Goal: Task Accomplishment & Management: Complete application form

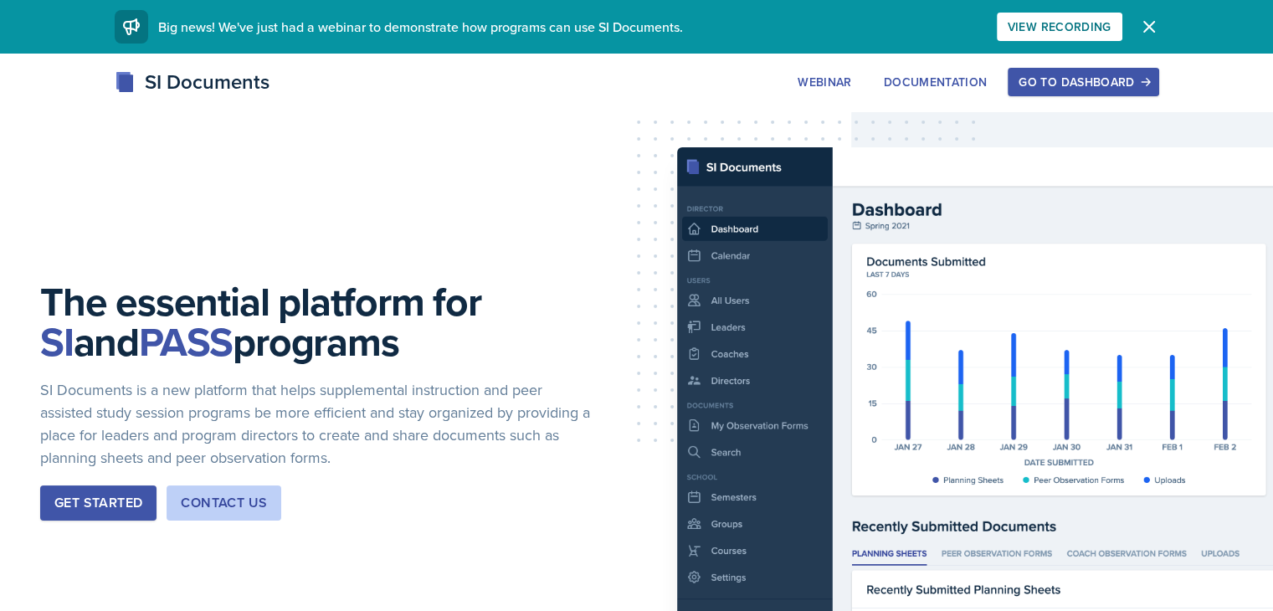
click at [1141, 86] on div "Go to Dashboard" at bounding box center [1082, 81] width 129 height 13
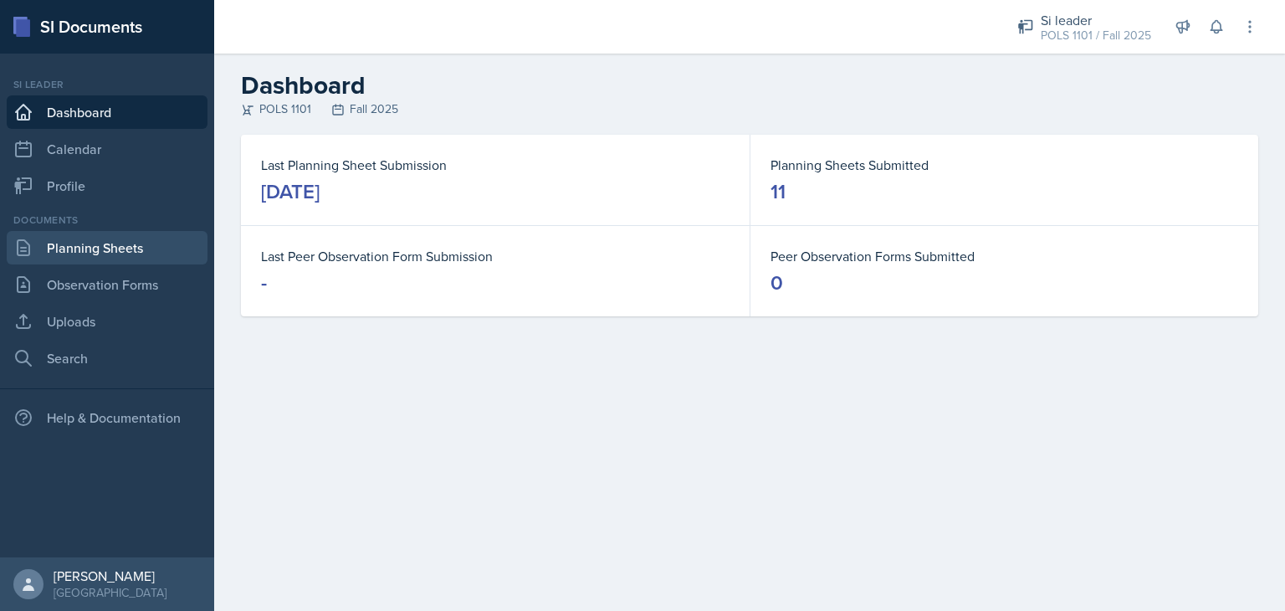
click at [95, 250] on link "Planning Sheets" at bounding box center [107, 247] width 201 height 33
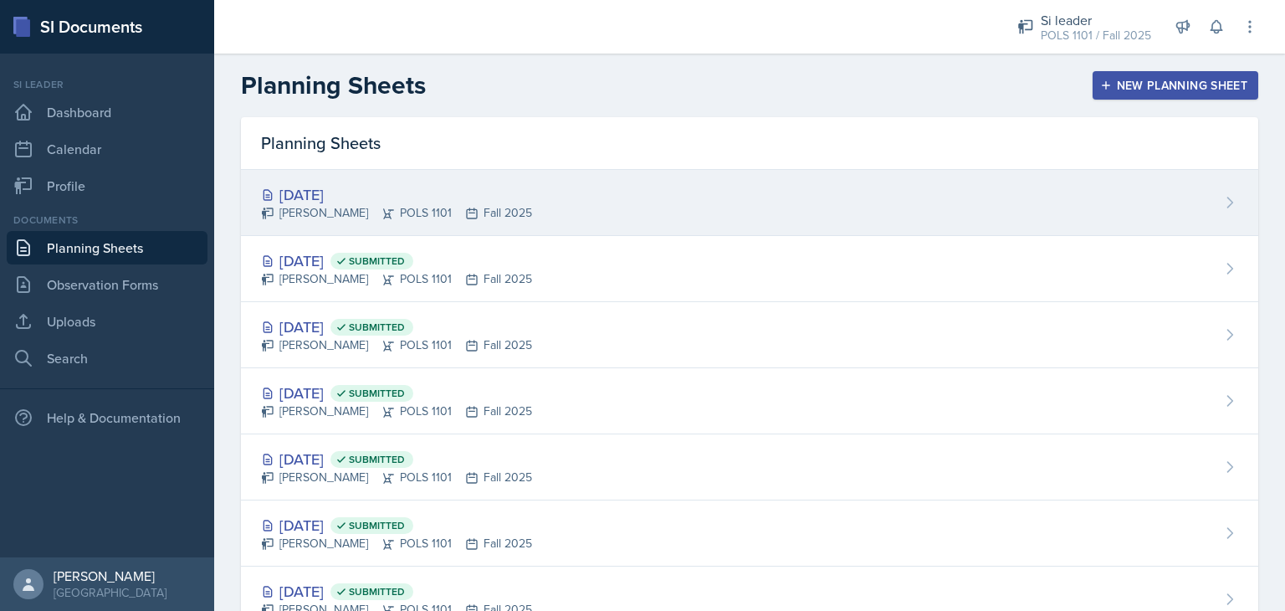
click at [274, 201] on div "[DATE]" at bounding box center [396, 194] width 271 height 23
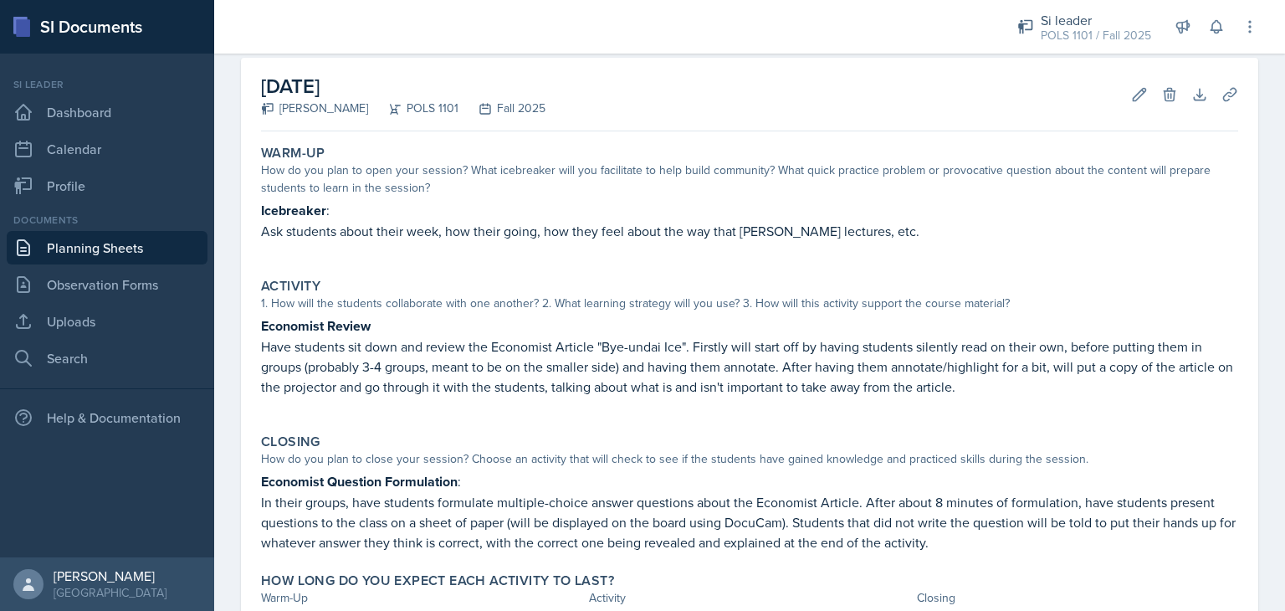
scroll to position [58, 0]
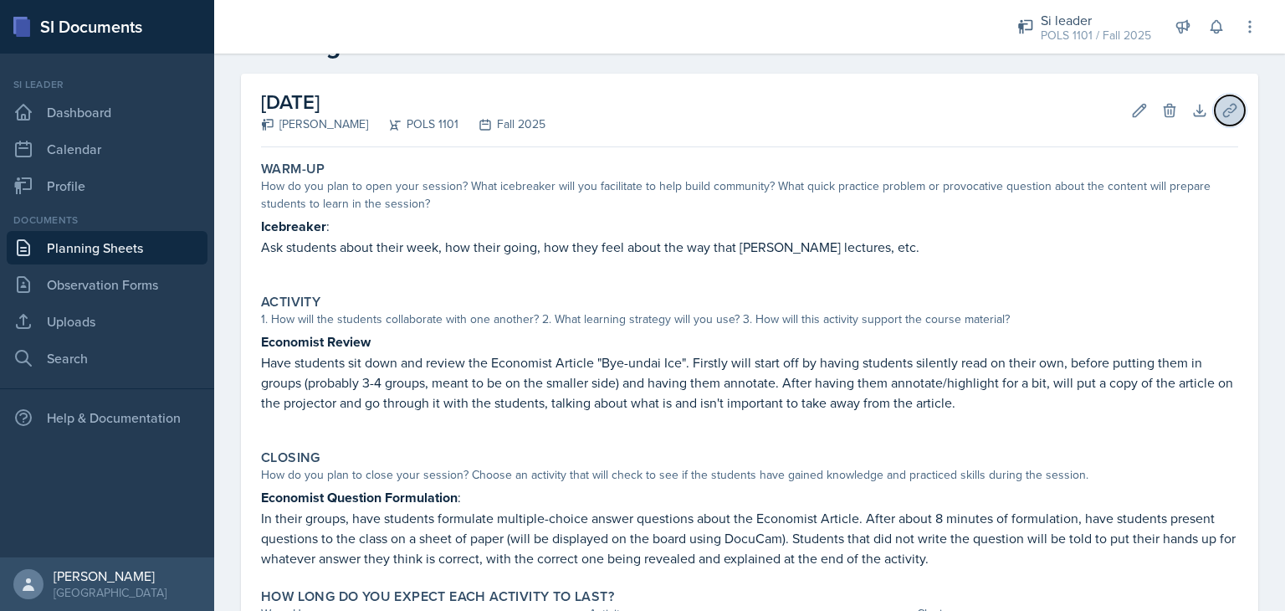
click at [1223, 107] on icon at bounding box center [1229, 110] width 13 height 13
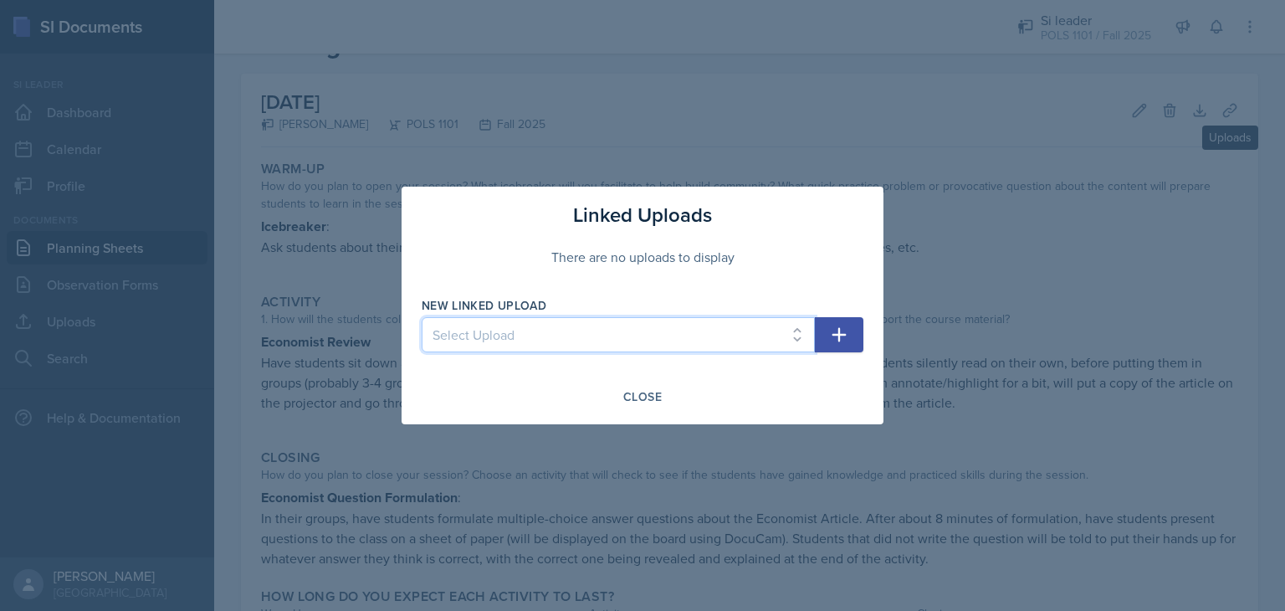
click at [586, 337] on select "Select Upload SI Session Ppt 8.25 Blank NATO Map [GEOGRAPHIC_DATA] Flight of th…" at bounding box center [618, 334] width 393 height 35
select select "4e5a3d2f-5cf6-4d4f-8782-5418835b501f"
click at [422, 317] on select "Select Upload SI Session Ppt 8.25 Blank NATO Map [GEOGRAPHIC_DATA] Flight of th…" at bounding box center [618, 334] width 393 height 35
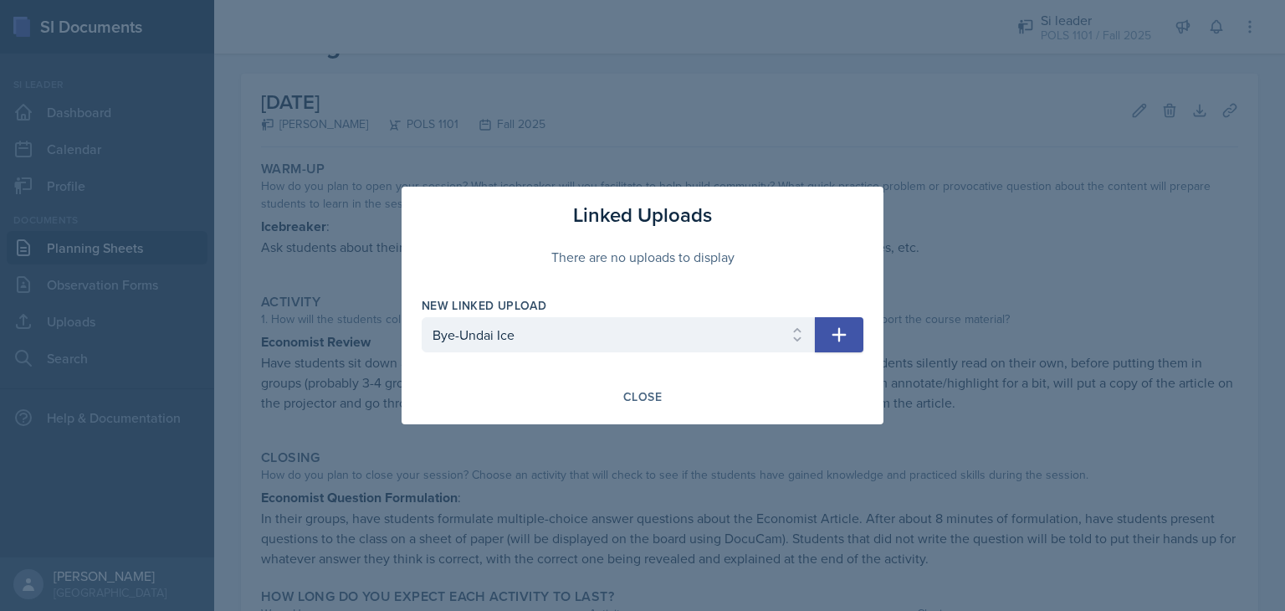
click at [822, 343] on button "button" at bounding box center [839, 334] width 49 height 35
select select
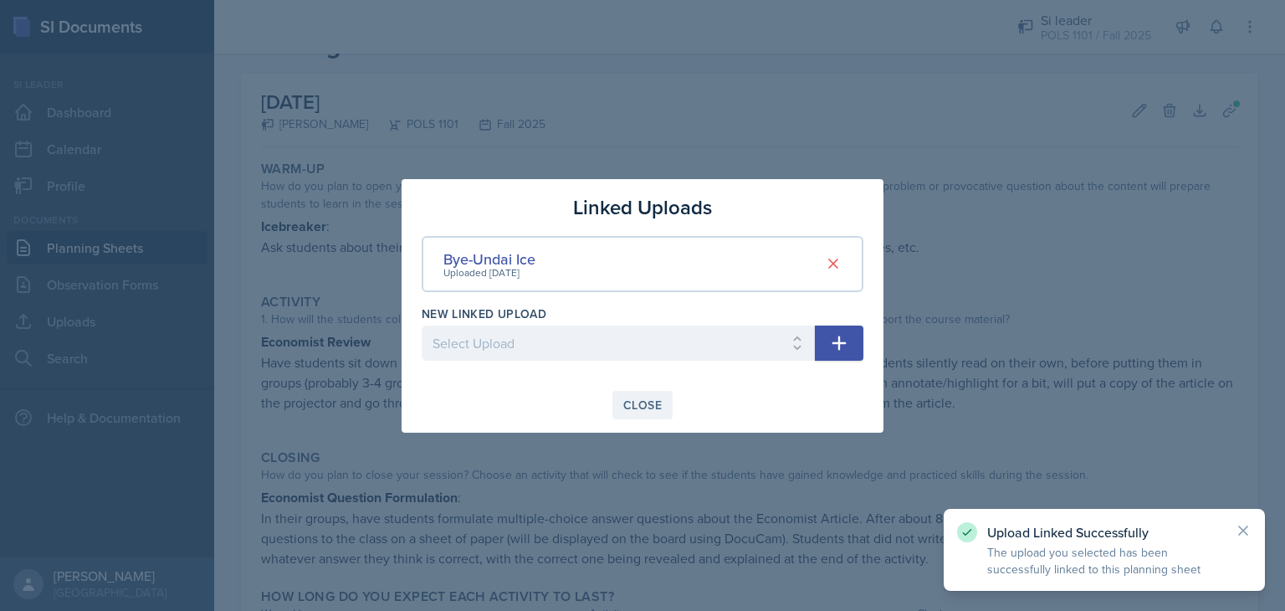
click at [632, 407] on div "Close" at bounding box center [642, 404] width 38 height 13
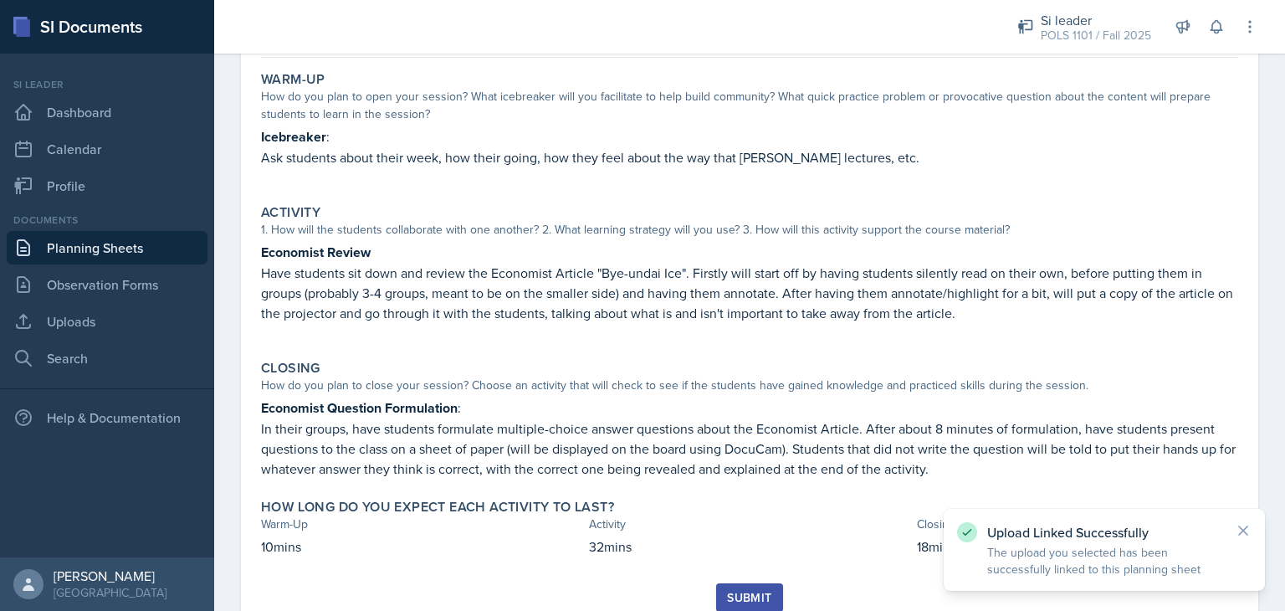
scroll to position [205, 0]
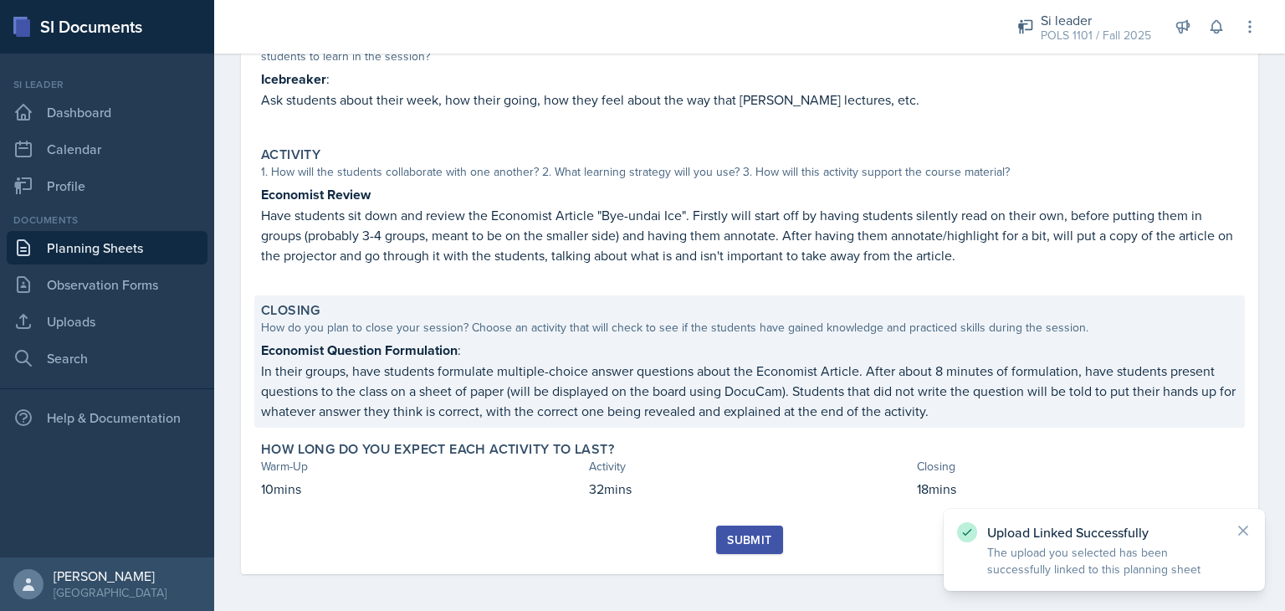
click at [393, 324] on div "How do you plan to close your session? Choose an activity that will check to se…" at bounding box center [749, 328] width 977 height 18
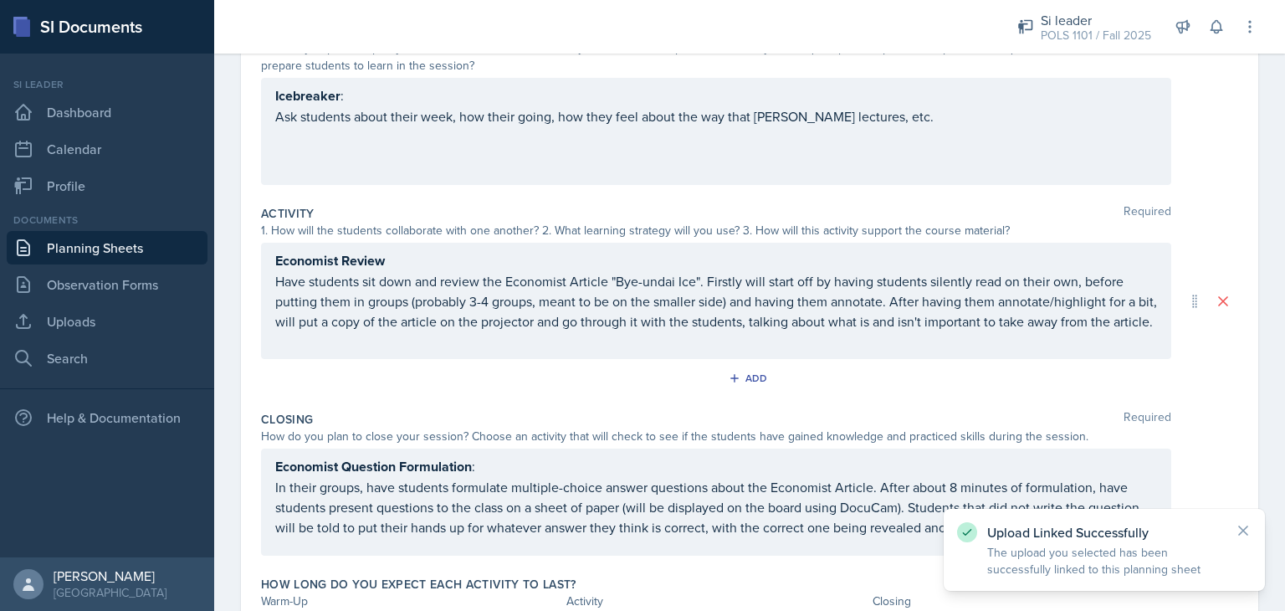
click at [355, 224] on div "1. How will the students collaborate with one another? 2. What learning strateg…" at bounding box center [716, 231] width 910 height 18
click at [384, 351] on div "Economist Review Have students sit down and review the Economist Article "Bye-u…" at bounding box center [716, 300] width 882 height 101
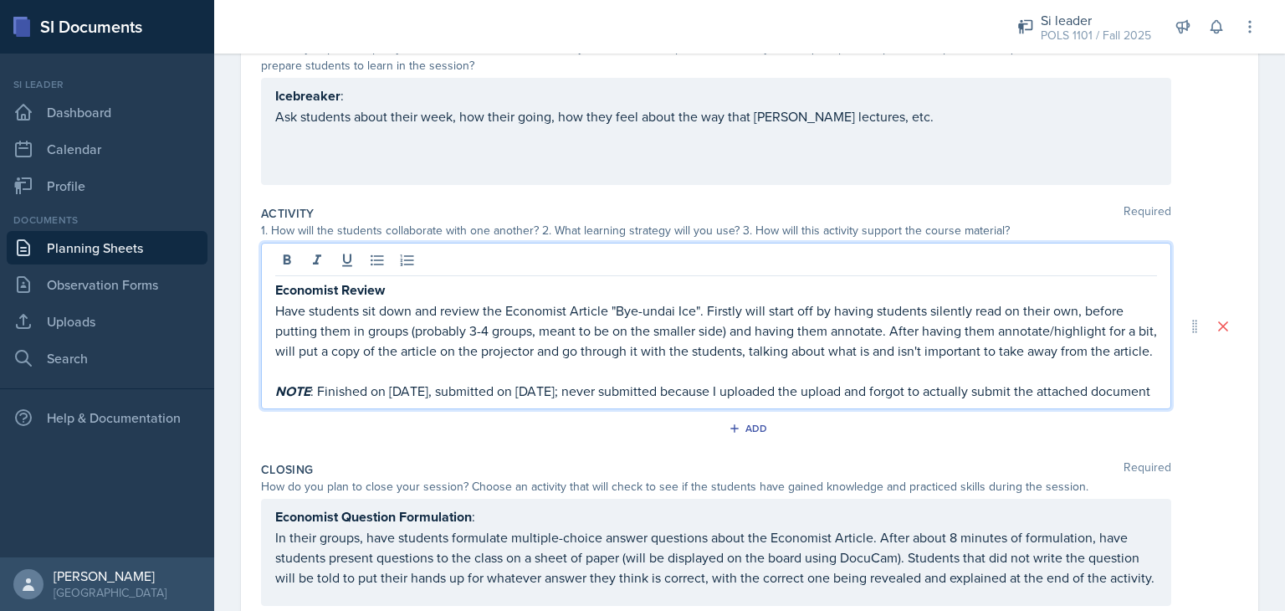
click at [915, 495] on div "How do you plan to close your session? Choose an activity that will check to se…" at bounding box center [716, 487] width 910 height 18
click at [946, 392] on div "Economist Review Have students sit down and review the Economist Article "Bye-u…" at bounding box center [716, 340] width 882 height 122
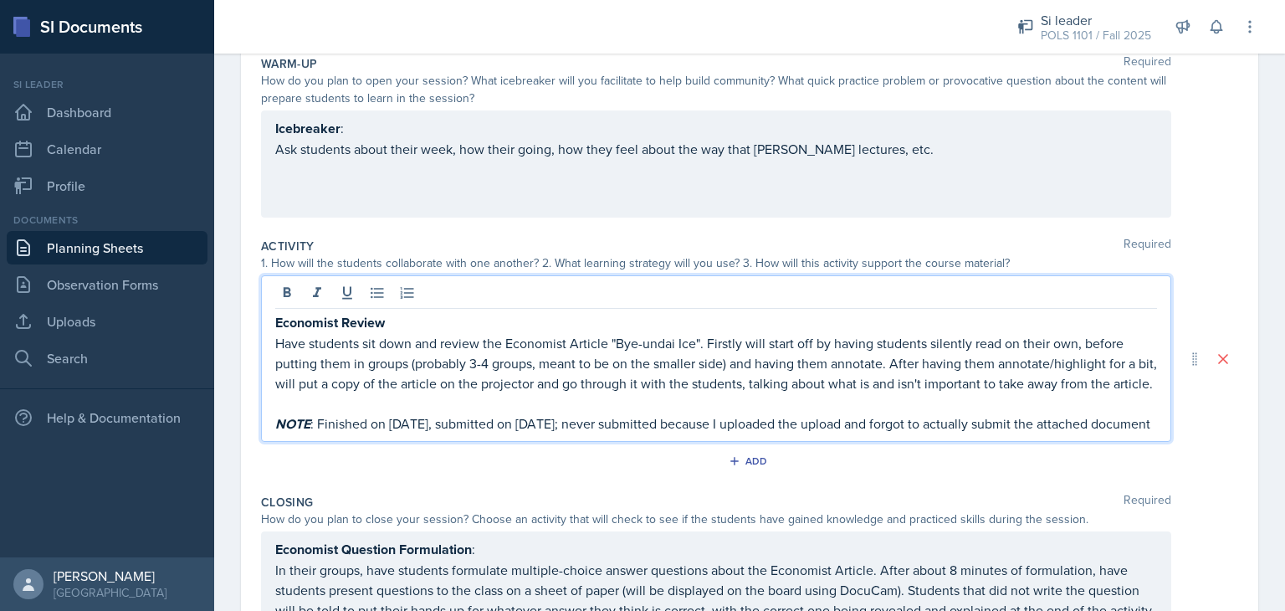
scroll to position [0, 0]
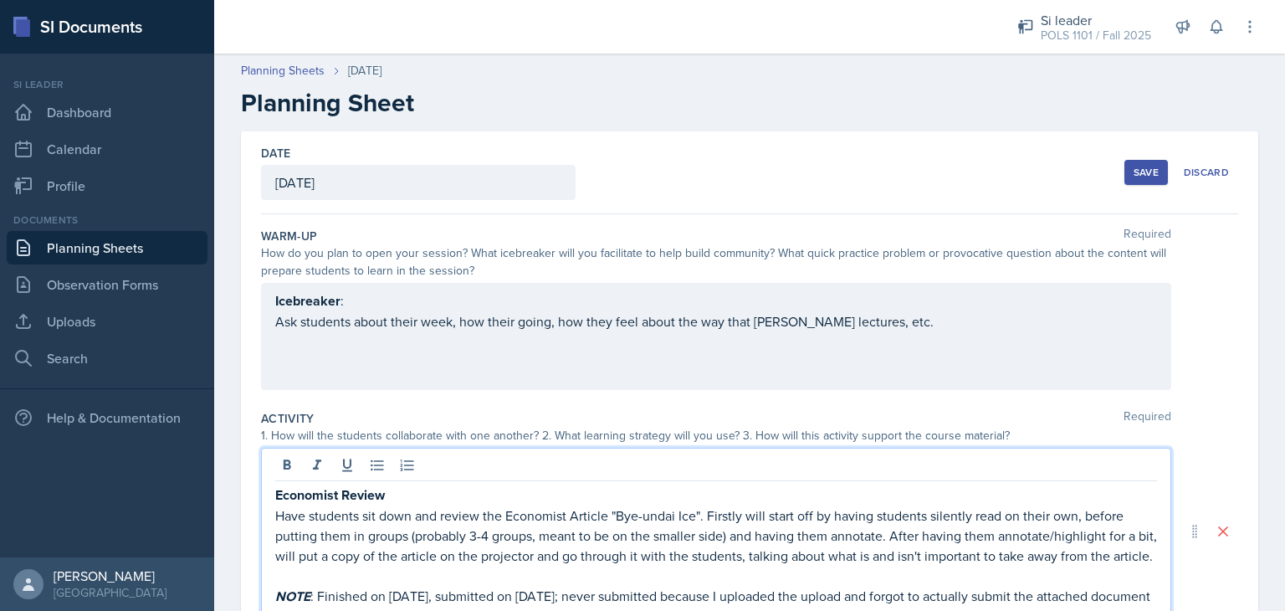
click at [1138, 172] on div "Save" at bounding box center [1146, 172] width 25 height 13
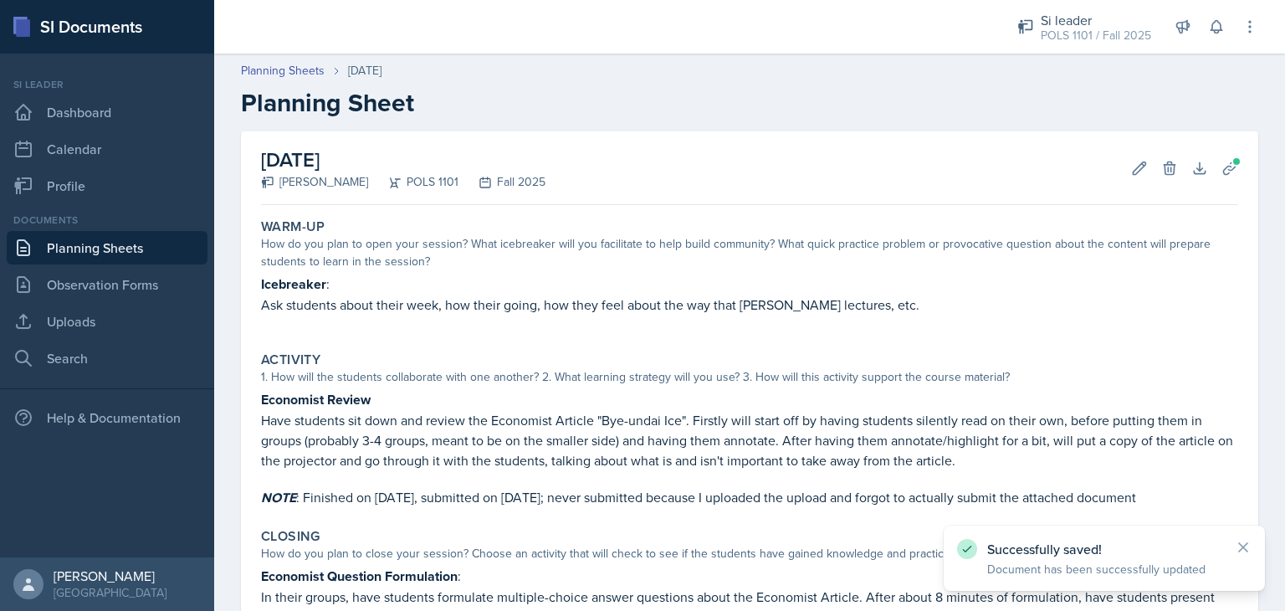
scroll to position [225, 0]
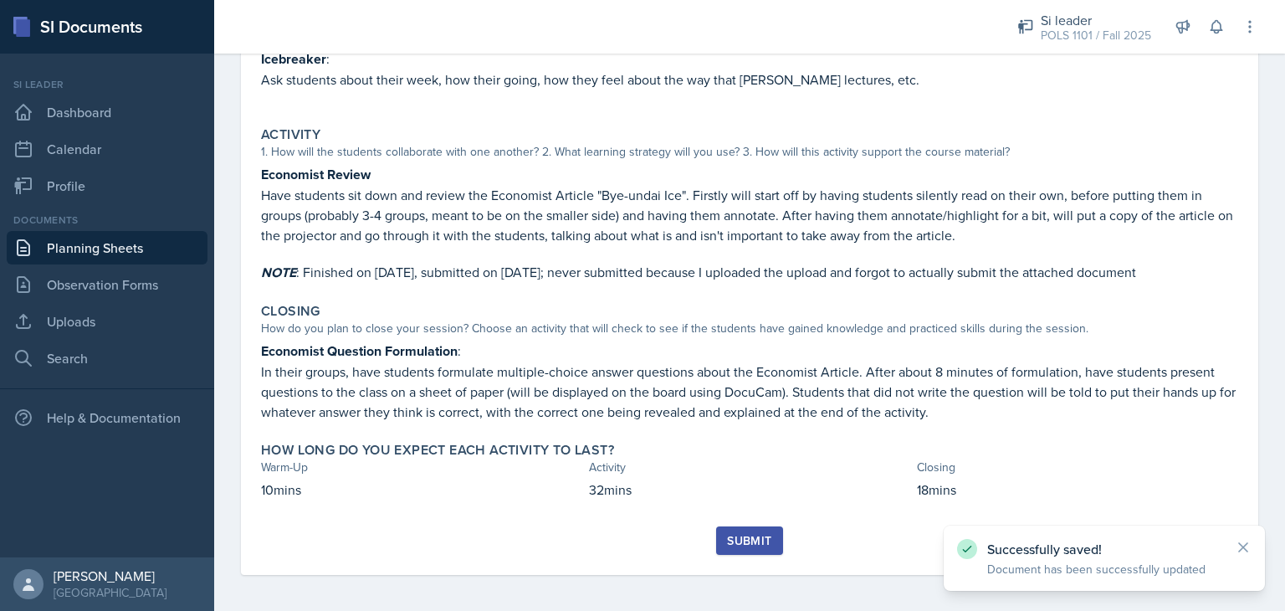
click at [748, 539] on div "Submit" at bounding box center [749, 540] width 44 height 13
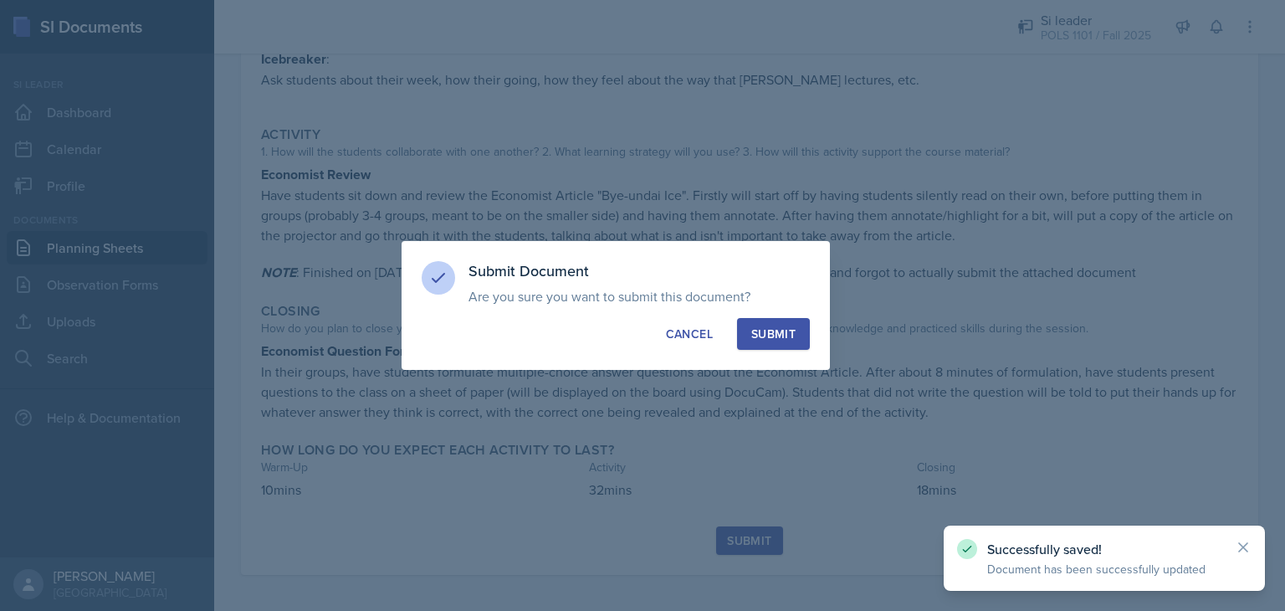
click at [793, 345] on button "Submit" at bounding box center [773, 334] width 73 height 32
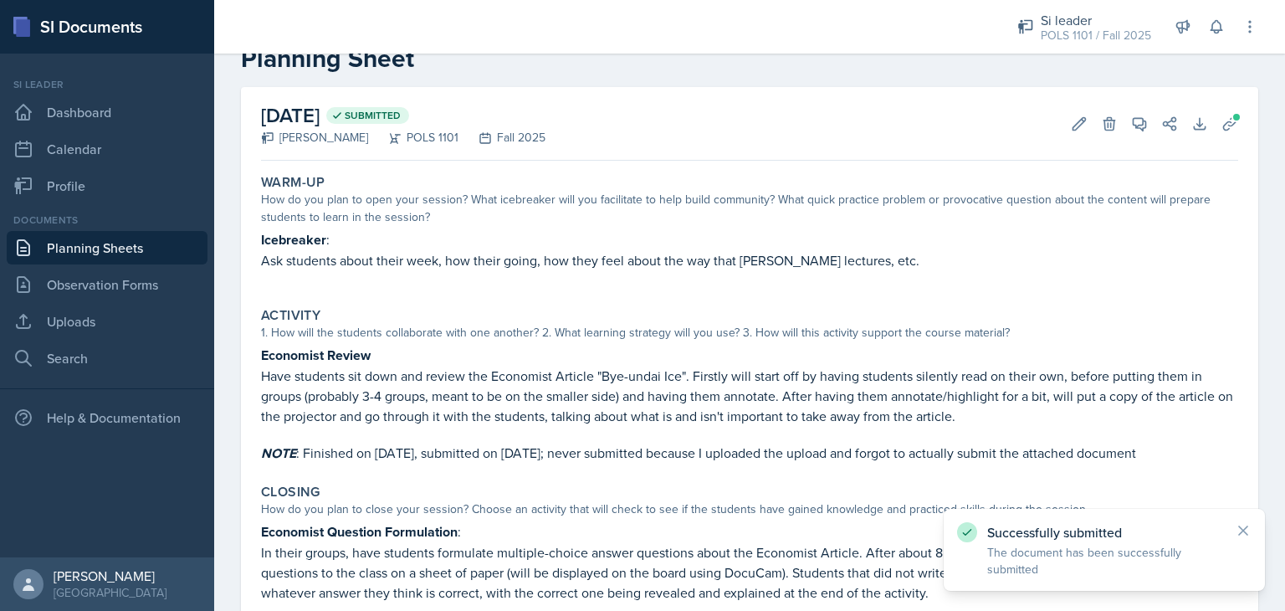
scroll to position [0, 0]
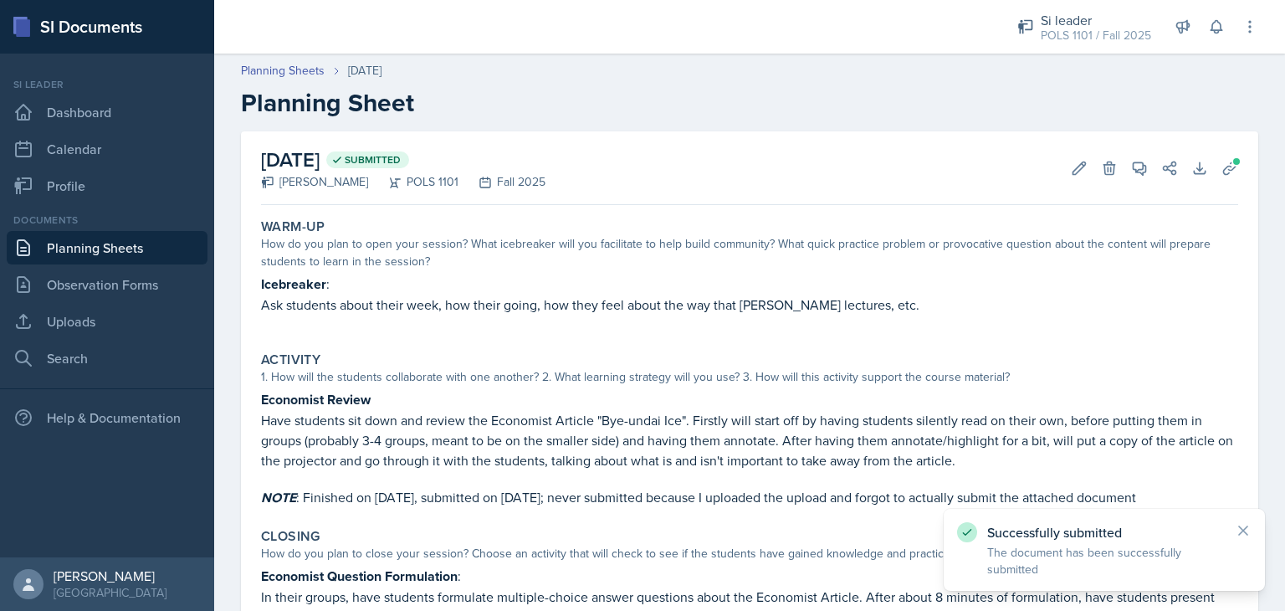
click at [279, 70] on link "Planning Sheets" at bounding box center [283, 71] width 84 height 18
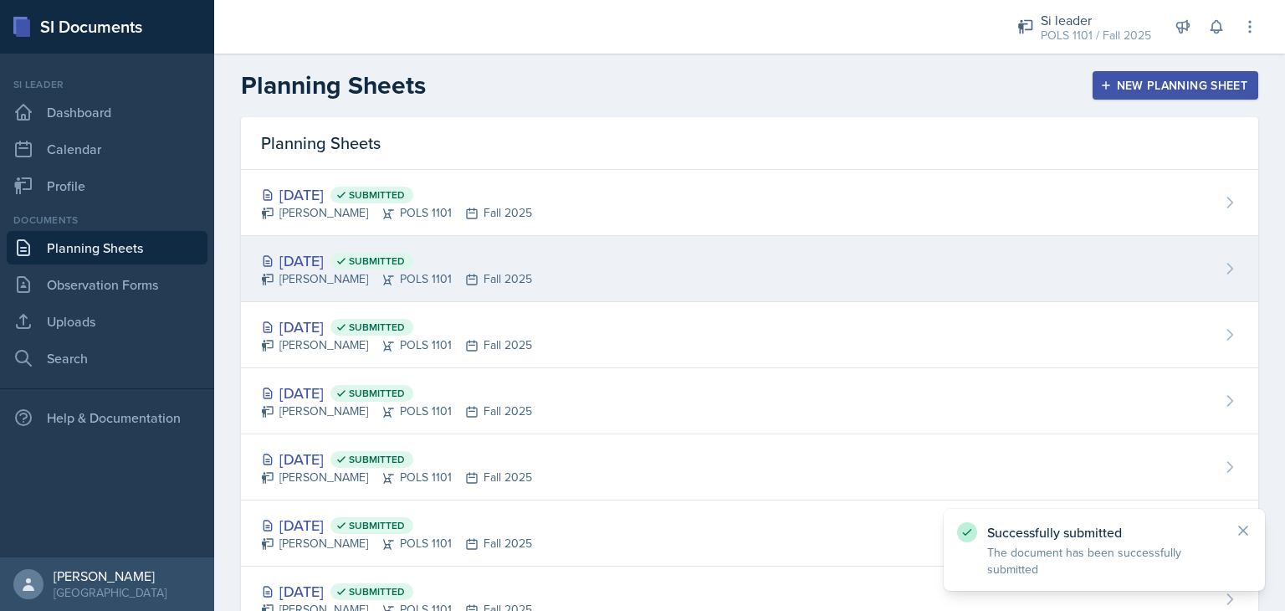
click at [649, 290] on div "[DATE] Submitted [PERSON_NAME] POLS 1101 Fall 2025" at bounding box center [749, 269] width 1017 height 66
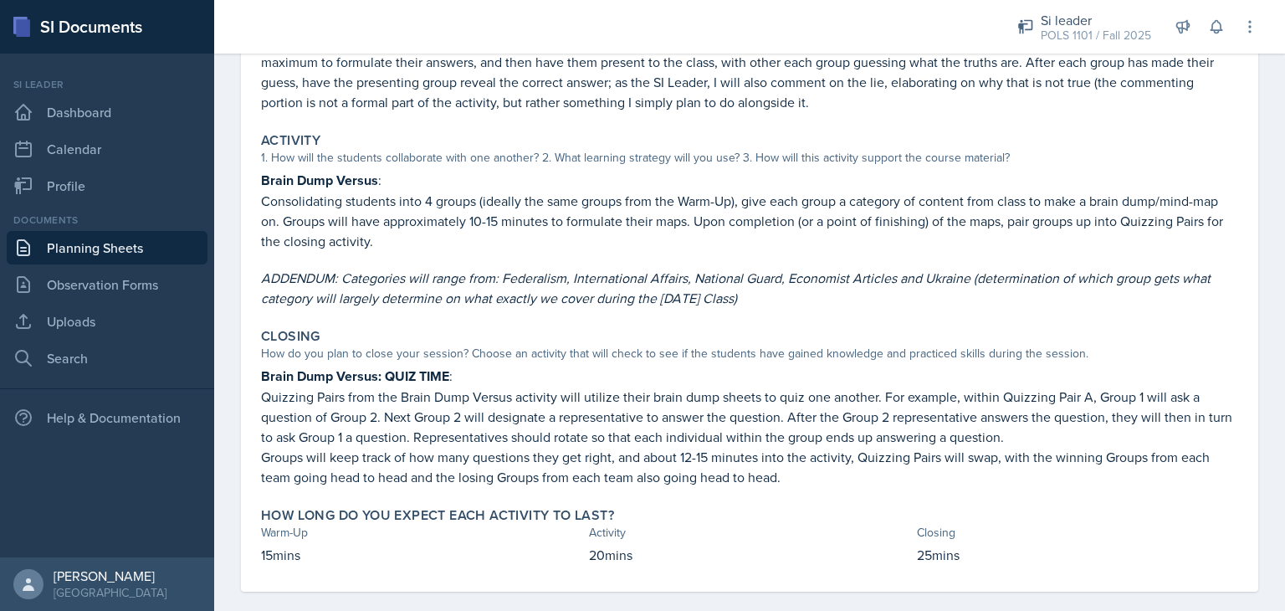
scroll to position [281, 0]
